Goal: Ask a question

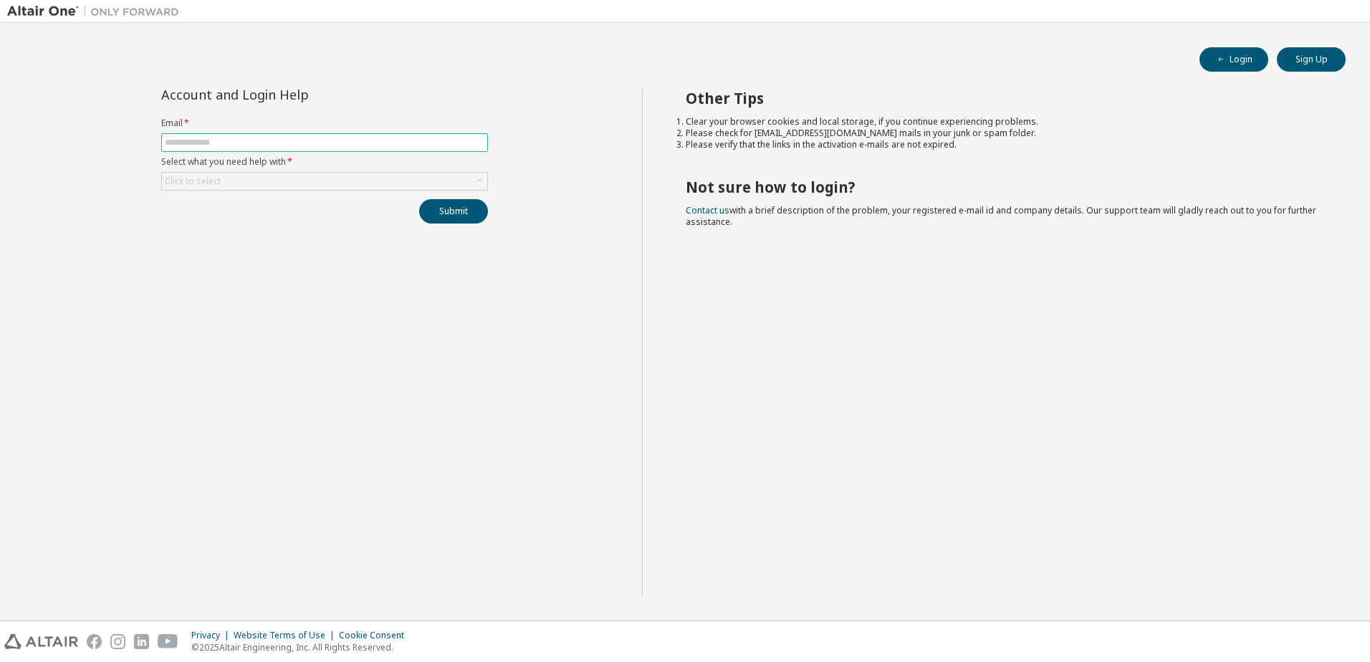
click at [227, 148] on span at bounding box center [324, 142] width 327 height 19
click at [239, 134] on span at bounding box center [324, 142] width 327 height 19
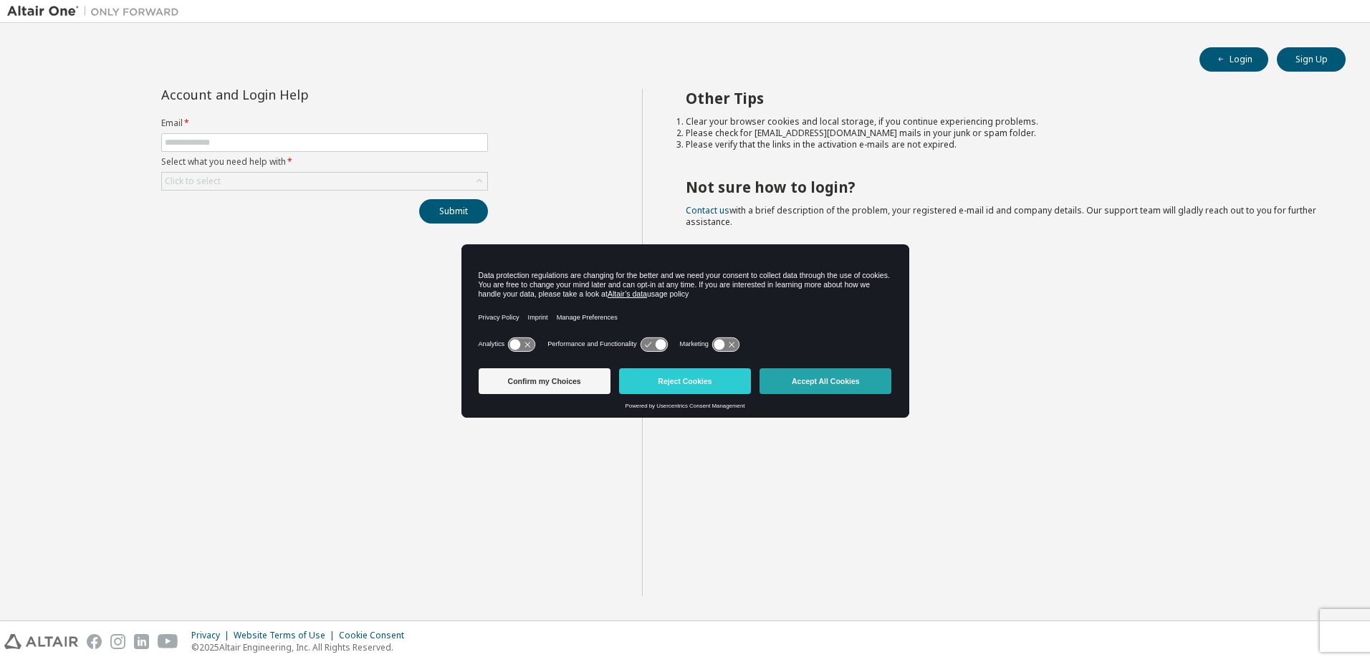
click at [861, 391] on button "Accept All Cookies" at bounding box center [825, 381] width 132 height 26
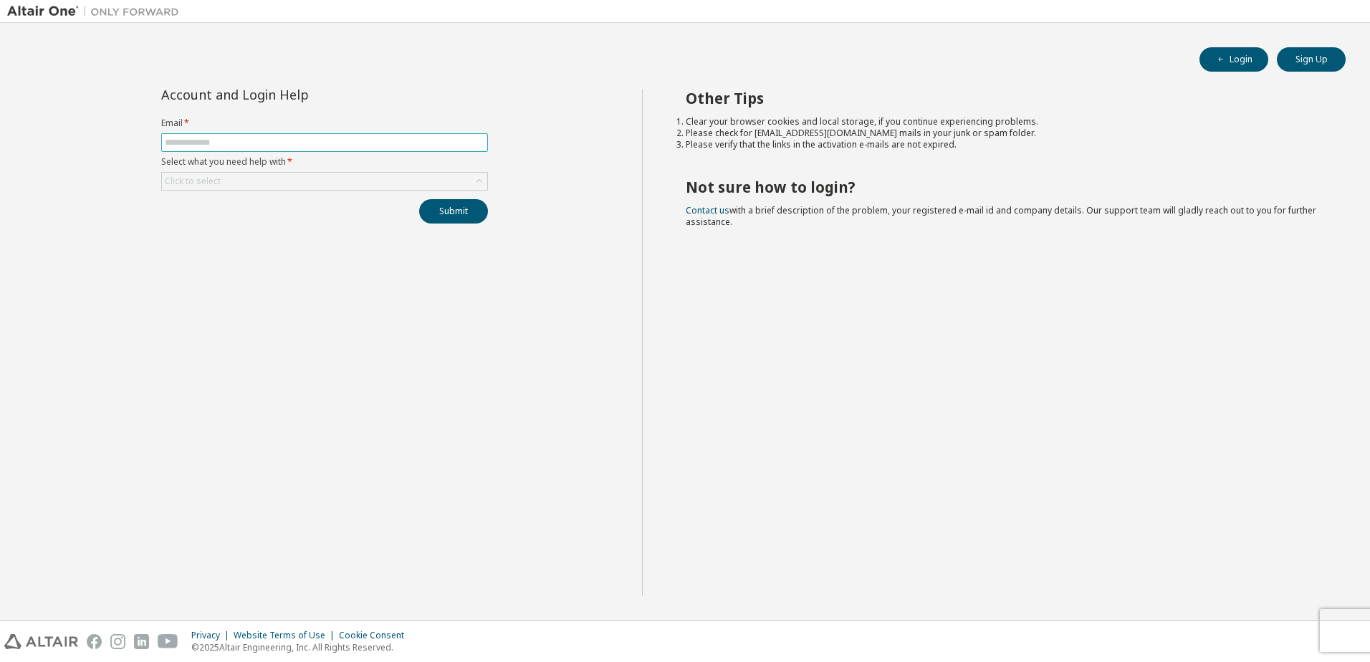
drag, startPoint x: 193, startPoint y: 131, endPoint x: 197, endPoint y: 142, distance: 11.6
click at [193, 133] on form "Email * Select what you need help with * Click to select" at bounding box center [324, 154] width 327 height 73
click at [197, 143] on input "text" at bounding box center [325, 142] width 320 height 11
type input "**********"
click at [206, 183] on div "Click to select" at bounding box center [193, 181] width 56 height 11
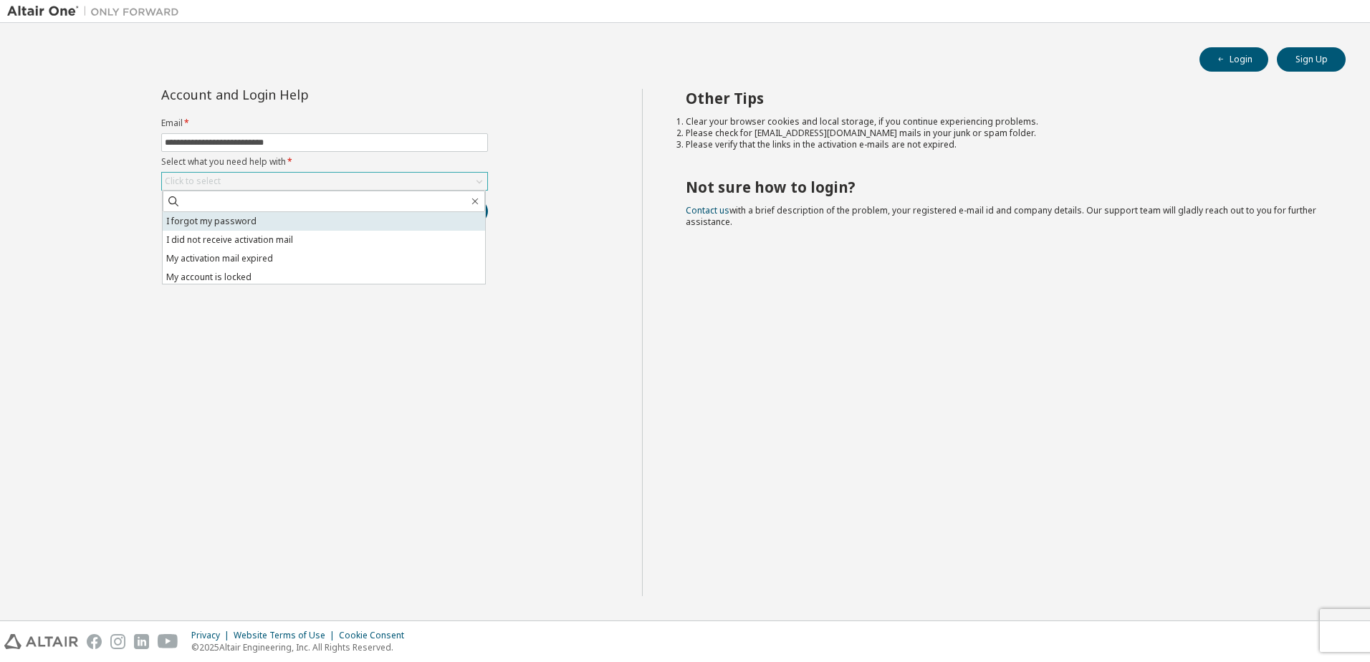
click at [250, 224] on li "I forgot my password" at bounding box center [324, 221] width 322 height 19
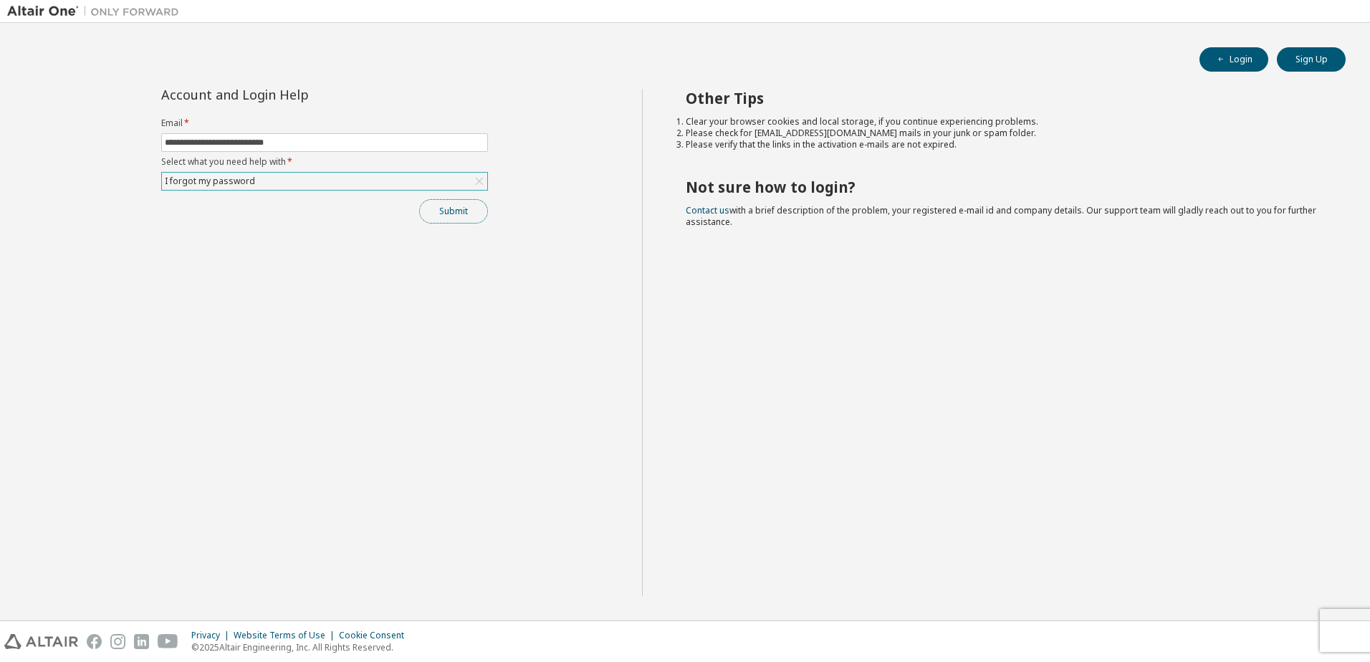
click at [450, 209] on button "Submit" at bounding box center [453, 211] width 69 height 24
click at [463, 214] on button "Submit" at bounding box center [453, 211] width 69 height 24
click at [465, 209] on button "Submit" at bounding box center [453, 211] width 69 height 24
click at [431, 214] on button "Submit" at bounding box center [453, 211] width 69 height 24
click at [1222, 56] on icon "button" at bounding box center [1221, 59] width 9 height 9
